Goal: Check status: Check status

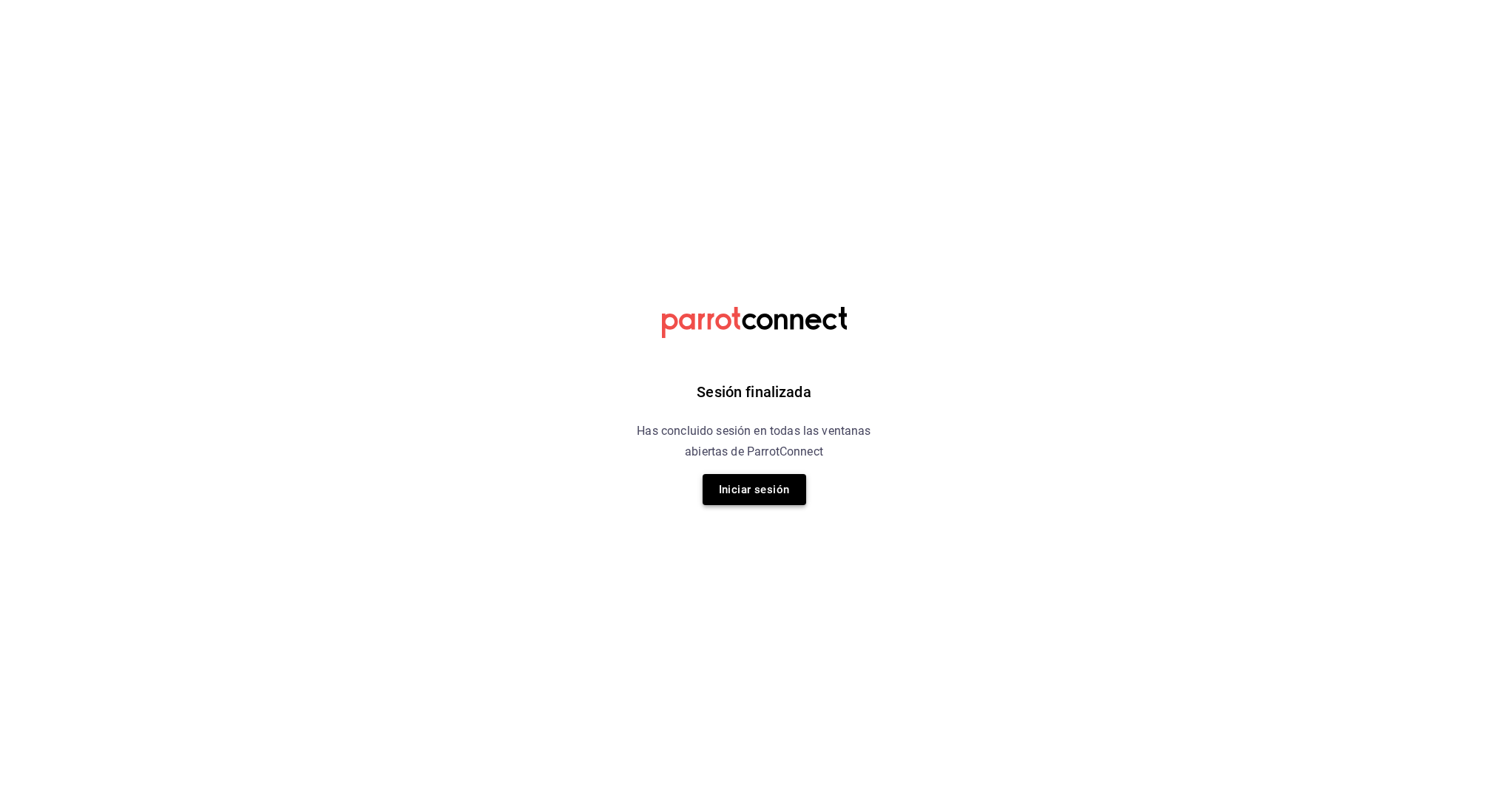
click at [762, 496] on button "Iniciar sesión" at bounding box center [754, 489] width 104 height 31
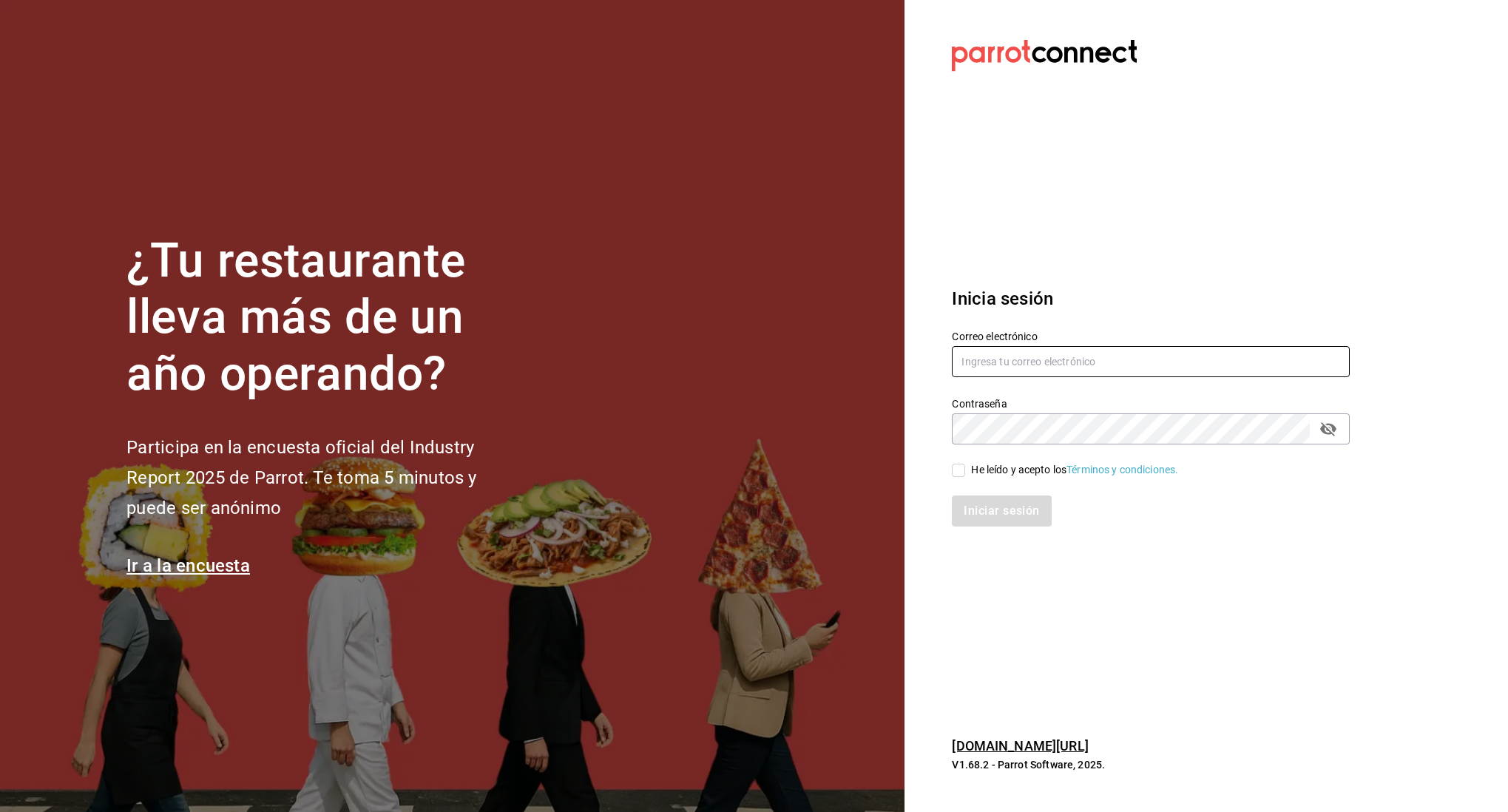
click at [1043, 358] on input "text" at bounding box center [1150, 361] width 398 height 31
type input "[EMAIL_ADDRESS][DOMAIN_NAME]"
drag, startPoint x: 959, startPoint y: 465, endPoint x: 1004, endPoint y: 513, distance: 65.8
click at [962, 468] on input "He leído y acepto los Términos y condiciones." at bounding box center [959, 471] width 14 height 14
checkbox input "true"
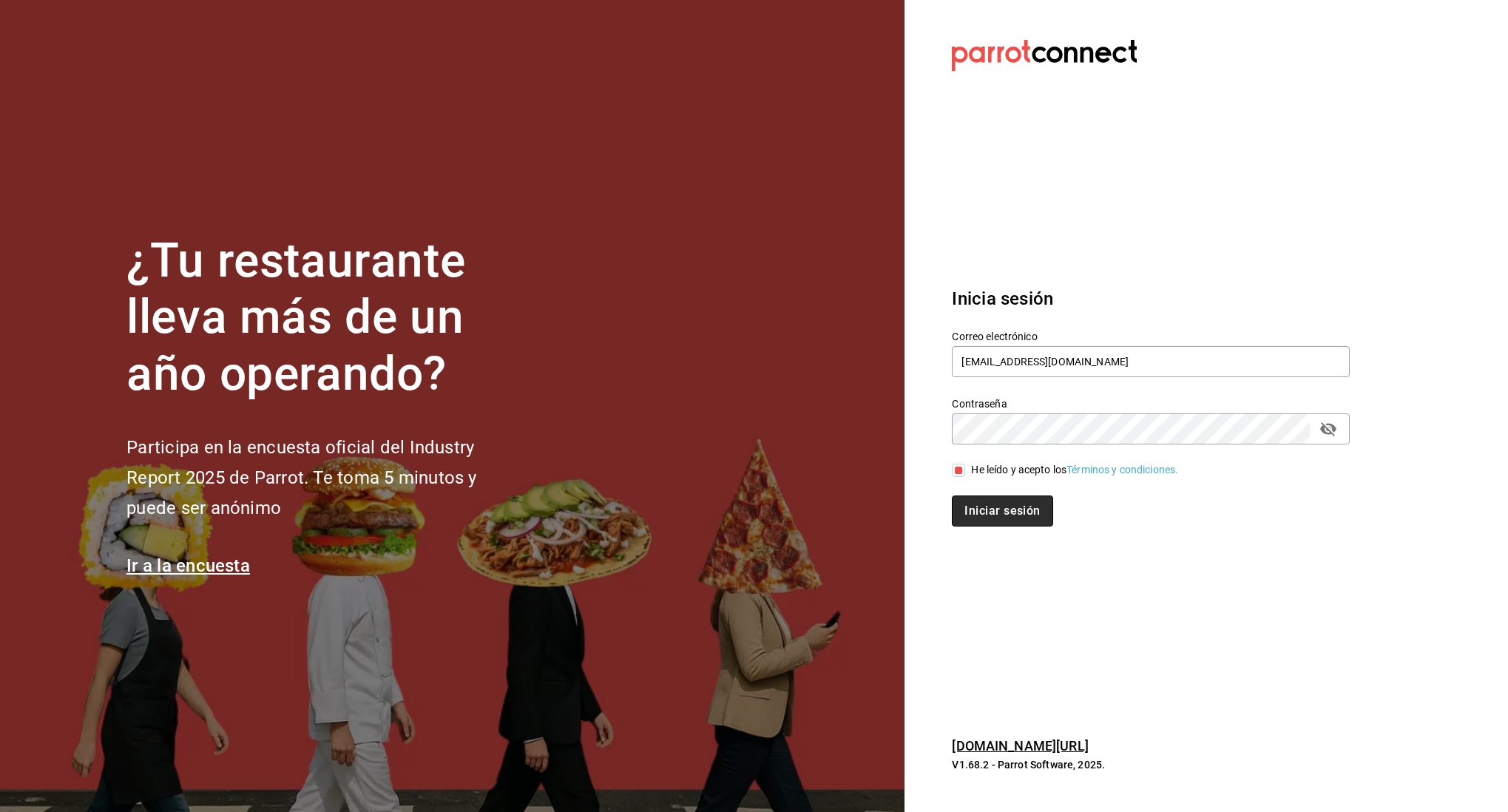
click at [1009, 519] on button "Iniciar sesión" at bounding box center [1002, 511] width 101 height 31
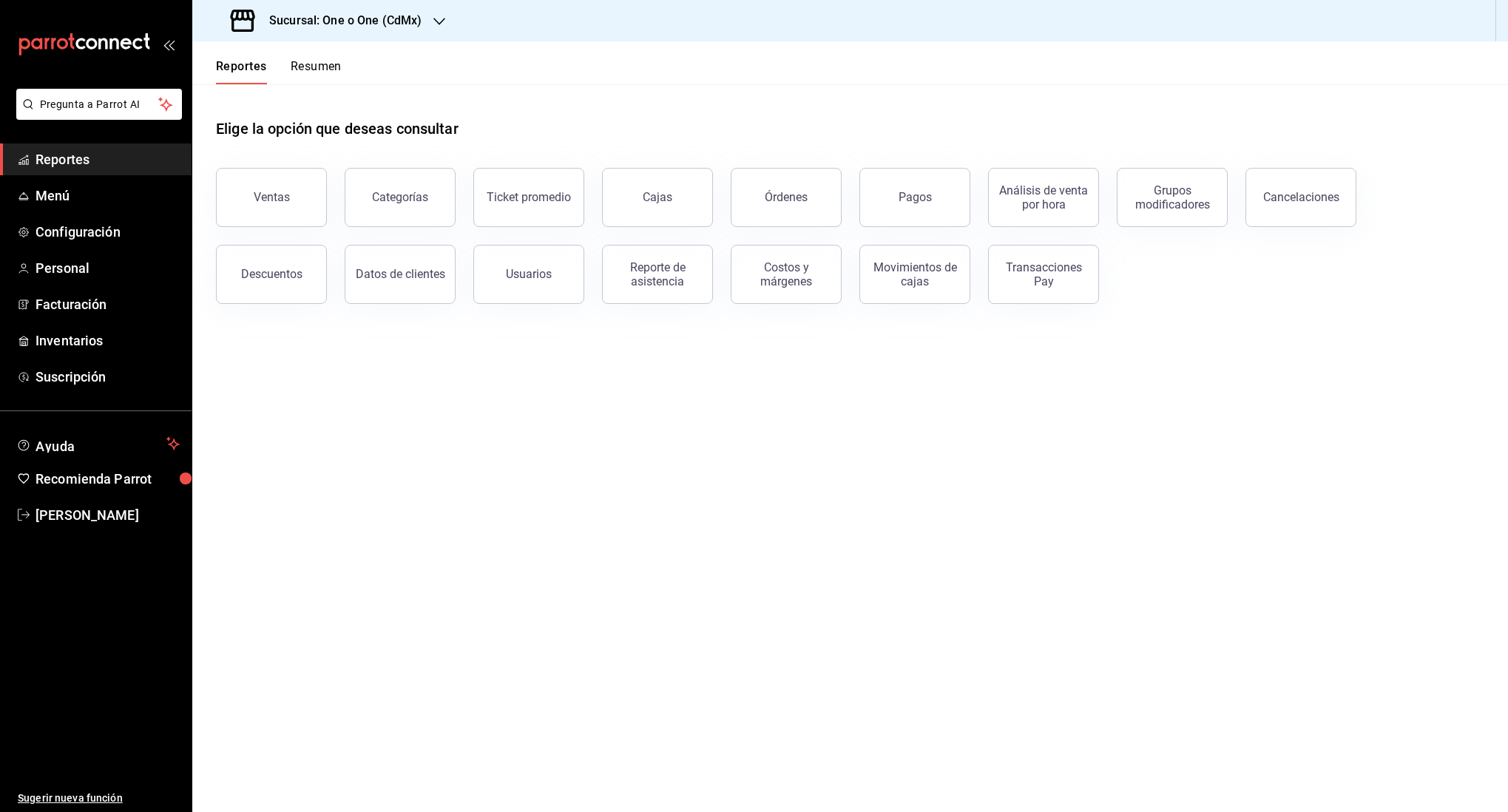
click at [1019, 480] on main "Elige la opción que deseas consultar Ventas Categorías Ticket promedio Cajas Ór…" at bounding box center [850, 448] width 1315 height 727
click at [431, 6] on div "Sucursal: One o One (CdMx)" at bounding box center [327, 21] width 247 height 41
click at [288, 87] on div "101 Roma Norte (CDMX)" at bounding box center [303, 97] width 222 height 33
click at [337, 79] on button "Resumen" at bounding box center [317, 71] width 51 height 25
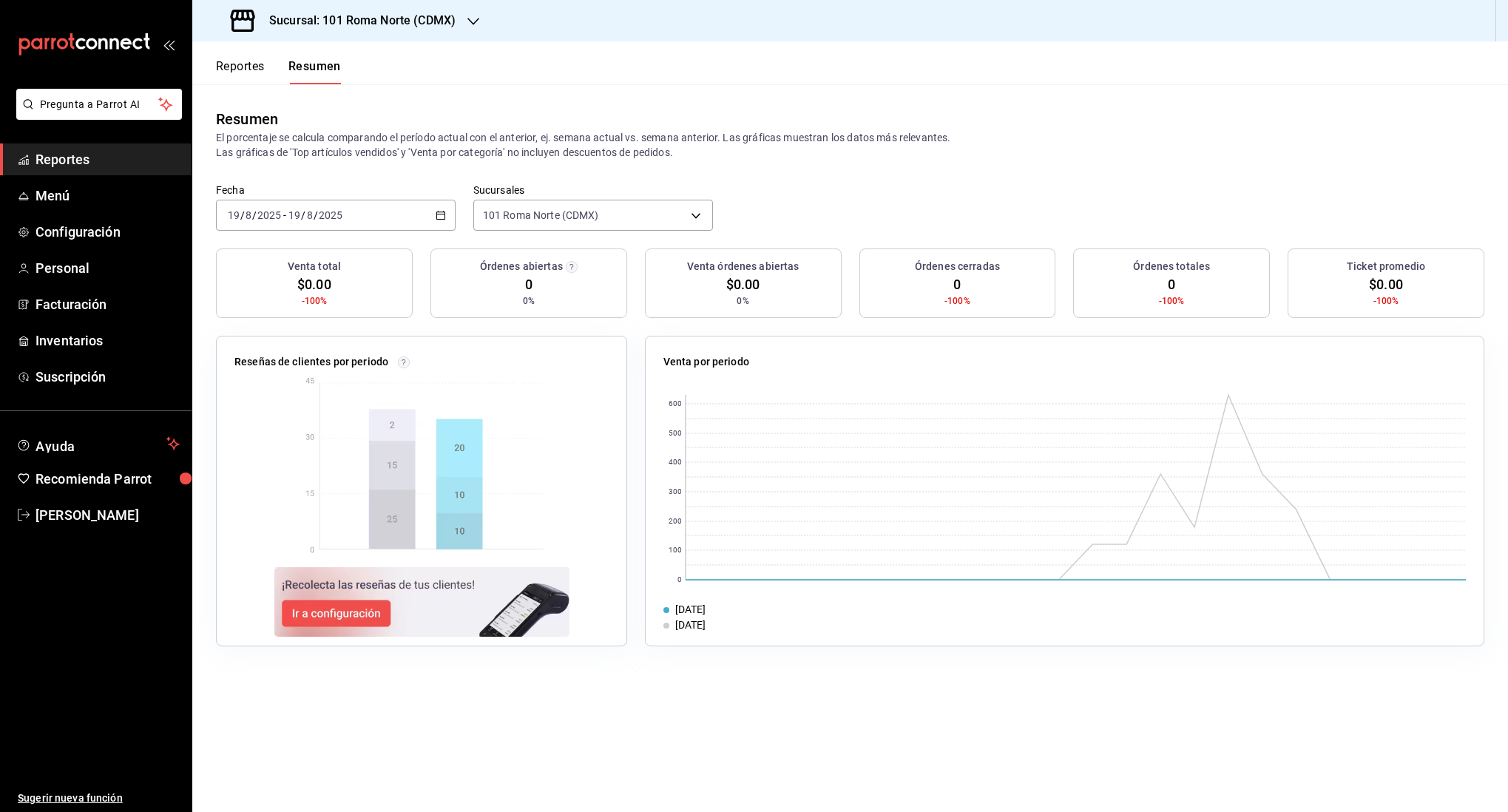
click at [424, 222] on div "2025-08-19 19 / 8 / 2025 - 2025-08-19 19 / 8 / 2025" at bounding box center [335, 215] width 240 height 31
click at [301, 425] on span "Rango de fechas" at bounding box center [286, 426] width 115 height 15
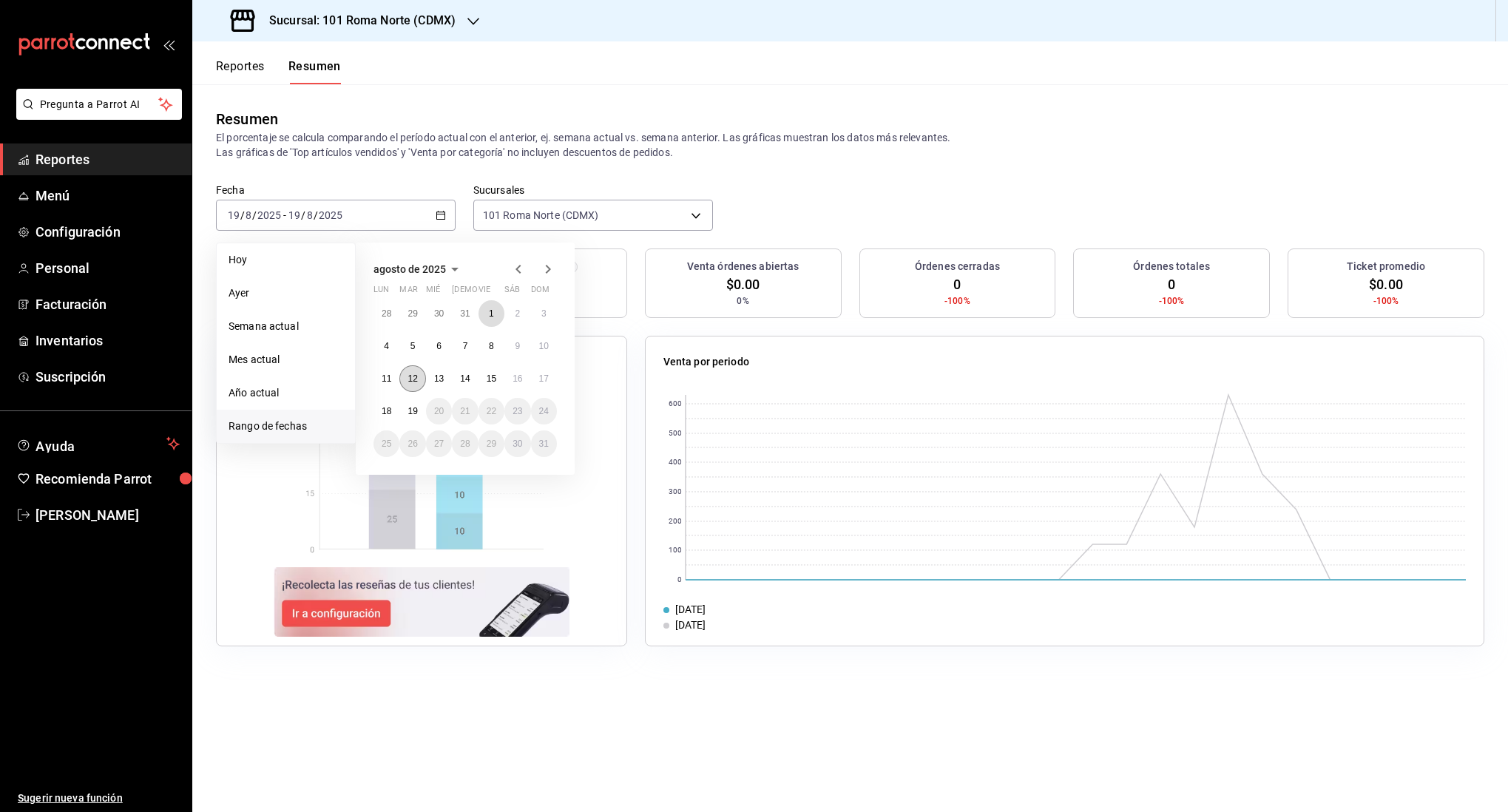
drag, startPoint x: 491, startPoint y: 310, endPoint x: 405, endPoint y: 382, distance: 112.2
click at [489, 311] on abbr "1" at bounding box center [491, 313] width 5 height 10
click at [383, 406] on abbr "18" at bounding box center [386, 411] width 9 height 10
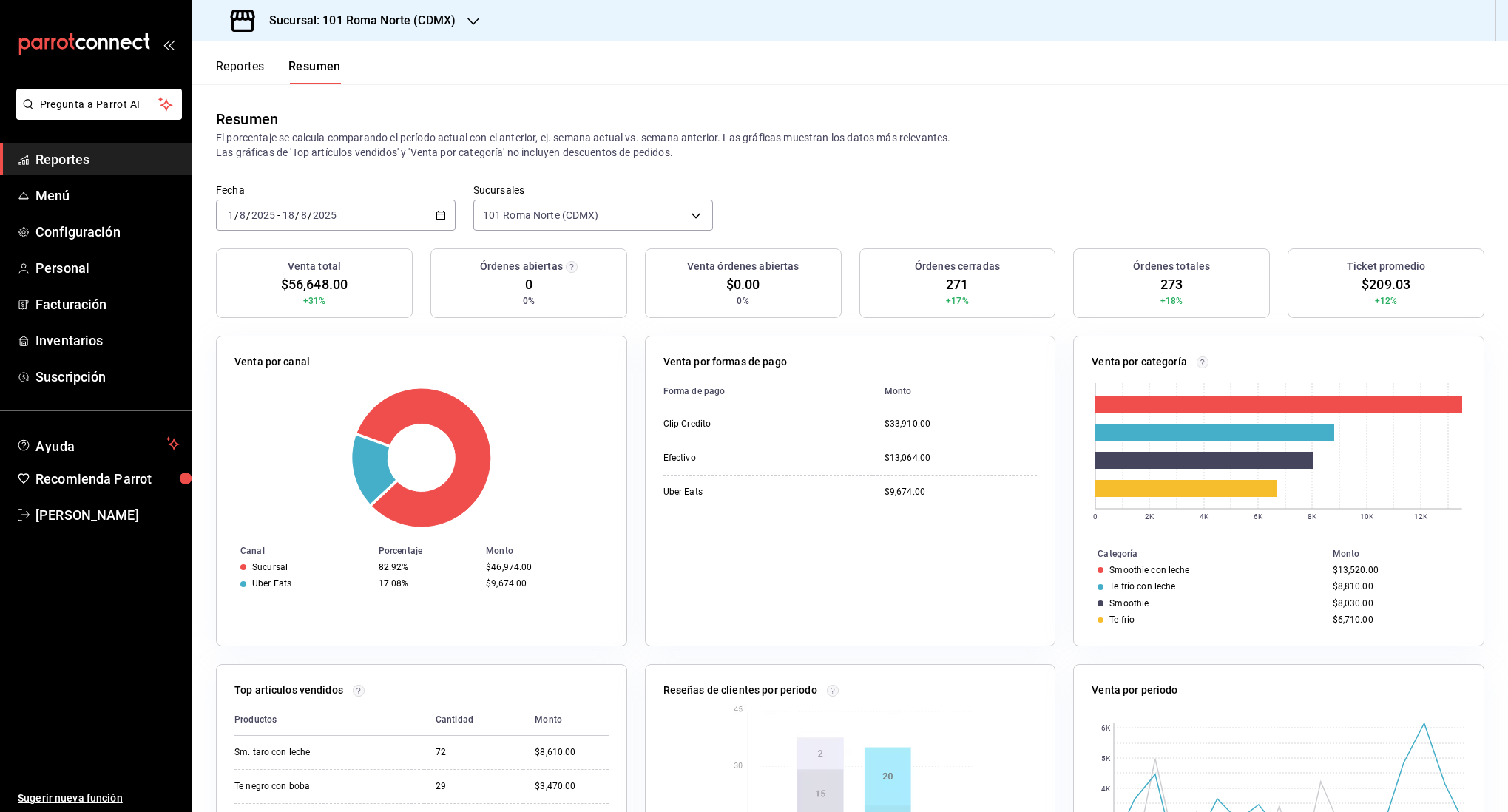
click at [389, 15] on h3 "Sucursal: 101 Roma Norte (CDMX)" at bounding box center [357, 21] width 199 height 18
click at [282, 64] on span "One o One (CdMx)" at bounding box center [246, 64] width 85 height 15
